Goal: Information Seeking & Learning: Learn about a topic

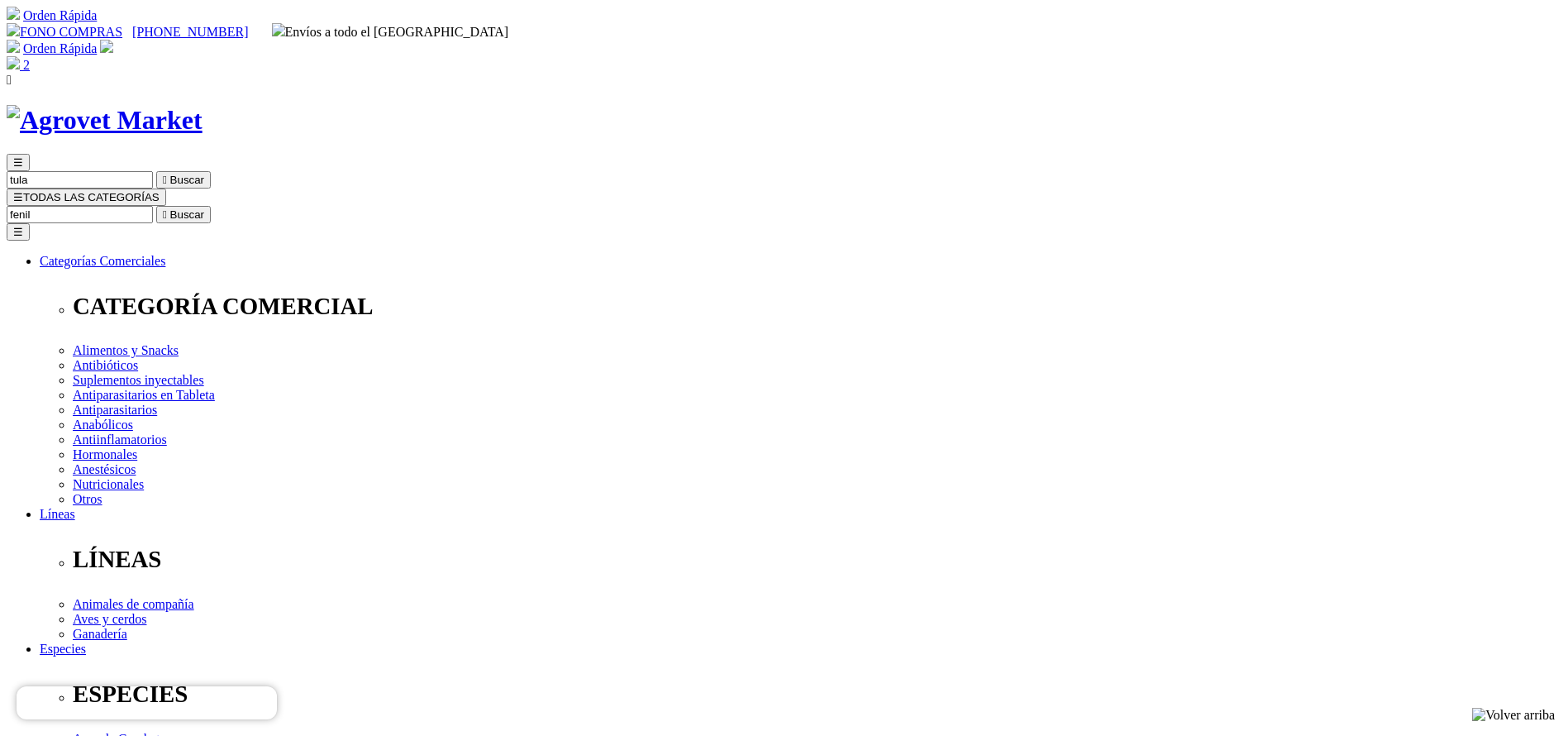
type input "fenil"
click at [156, 206] on button " Buscar" at bounding box center [183, 214] width 54 height 17
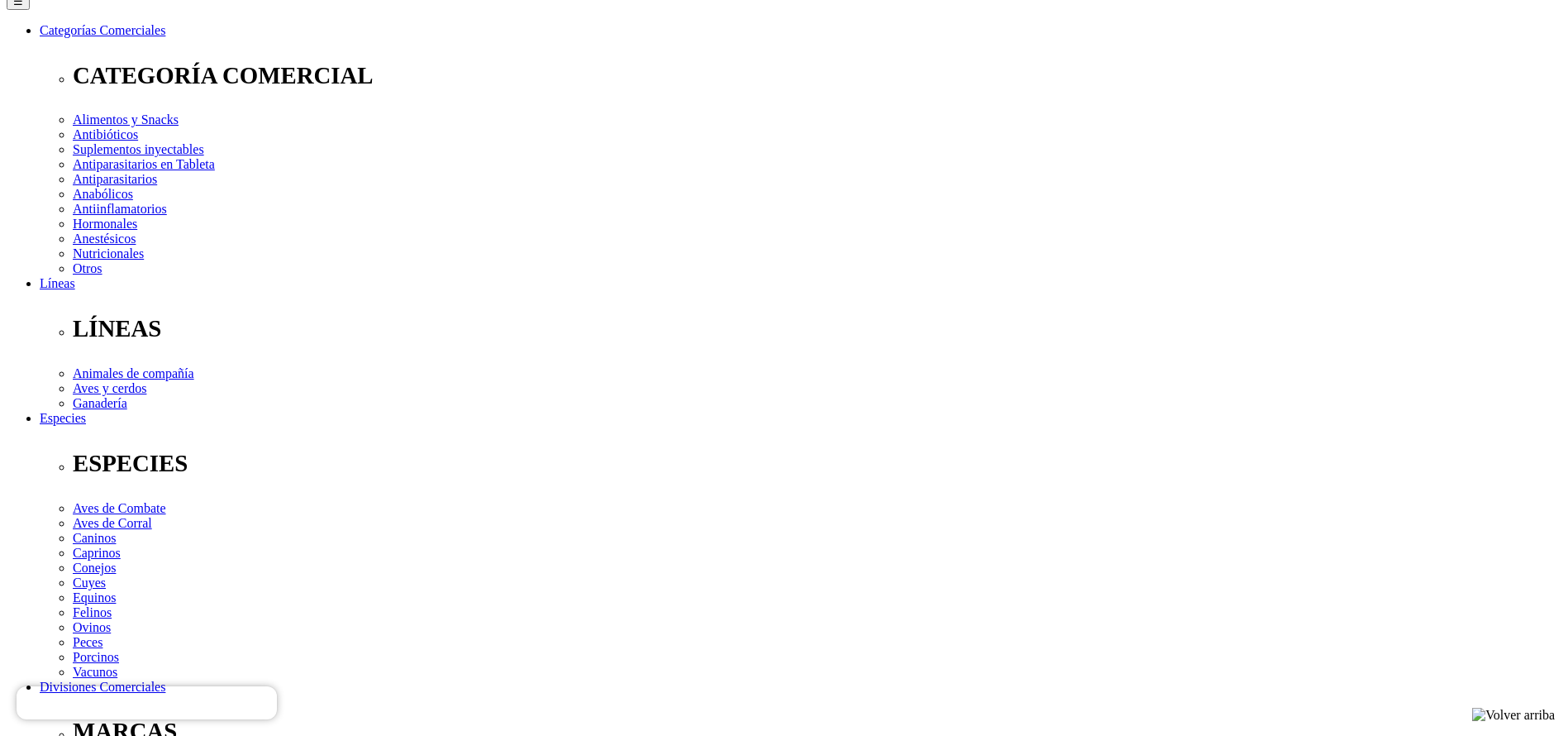
scroll to position [372, 0]
